Goal: Information Seeking & Learning: Learn about a topic

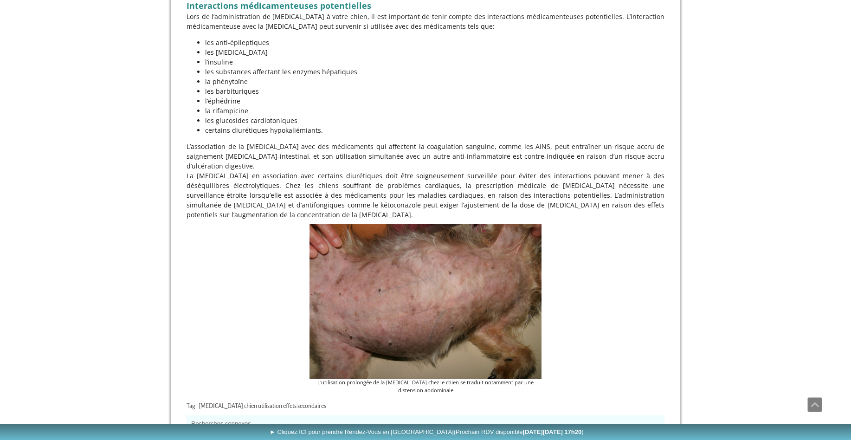
scroll to position [3664, 0]
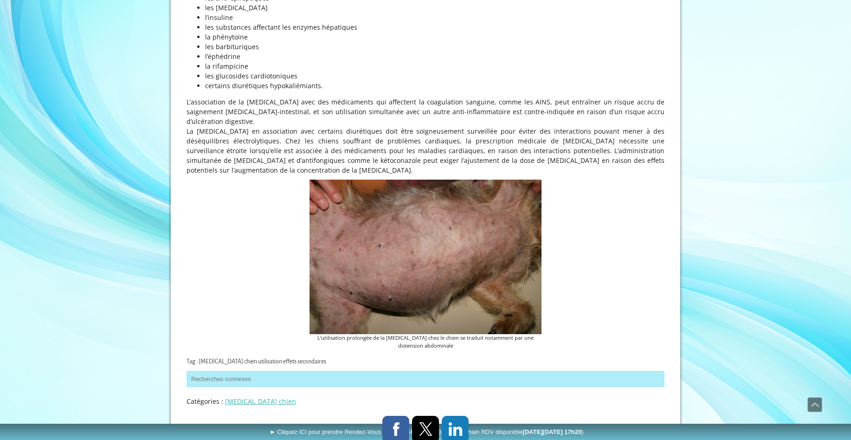
click at [219, 371] on button "Recherches connexes" at bounding box center [426, 379] width 478 height 16
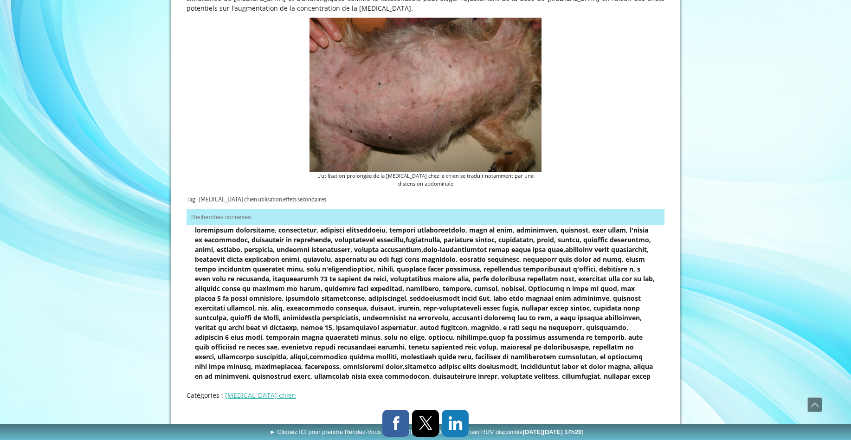
scroll to position [3830, 0]
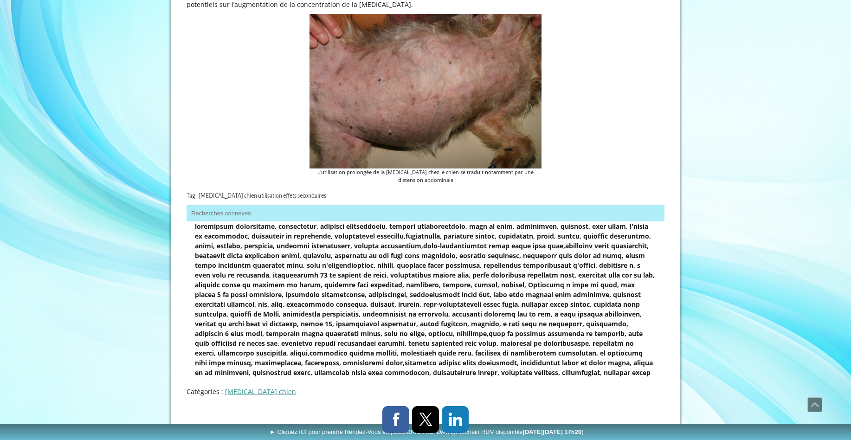
click at [247, 387] on link "[MEDICAL_DATA] chien" at bounding box center [260, 391] width 71 height 9
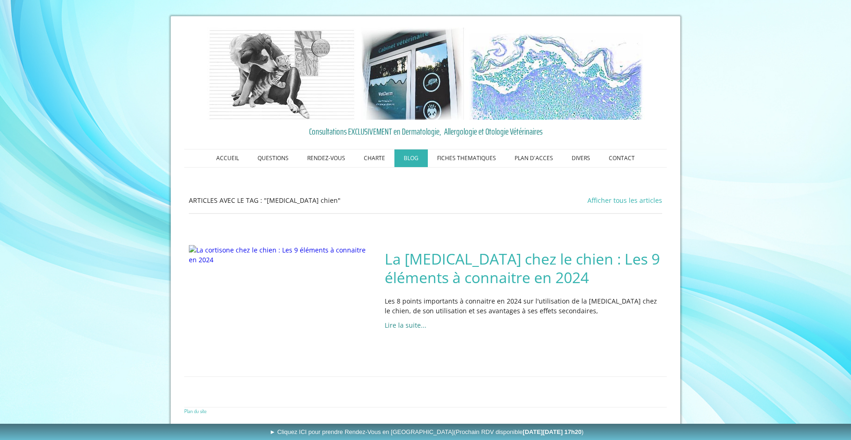
click at [411, 327] on link "Lire la suite..." at bounding box center [406, 325] width 42 height 9
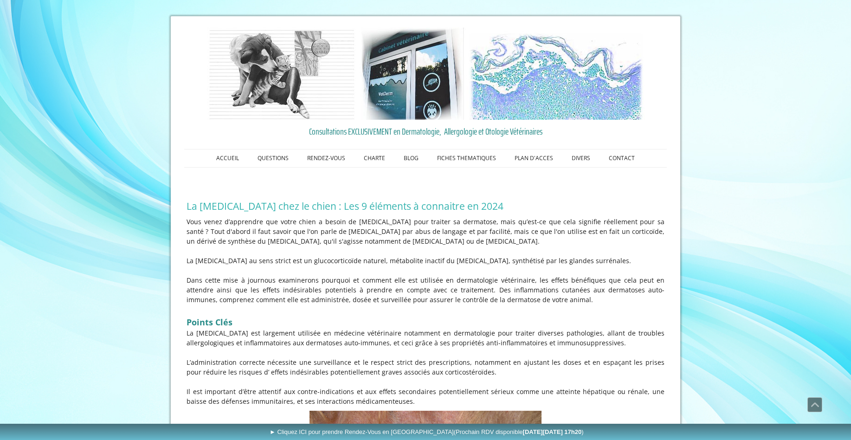
scroll to position [3664, 0]
